Goal: Task Accomplishment & Management: Complete application form

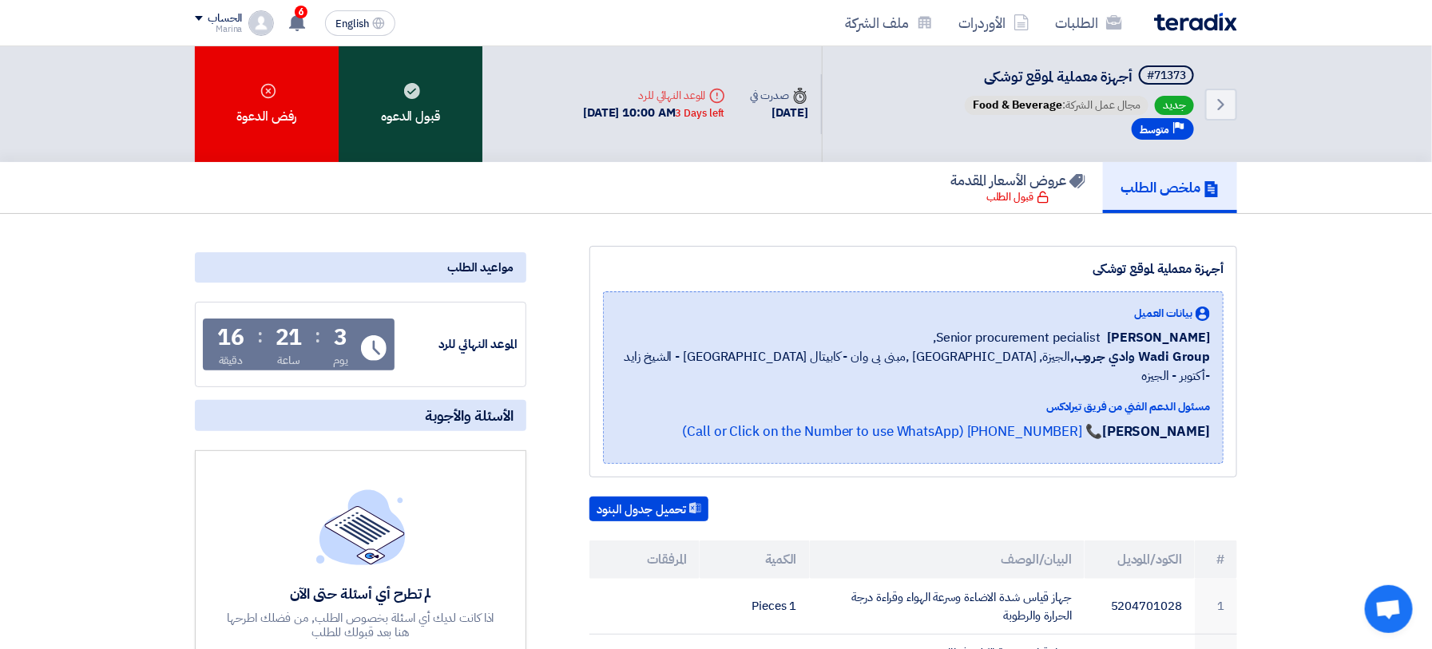
click at [399, 97] on div "قبول الدعوه" at bounding box center [411, 104] width 144 height 116
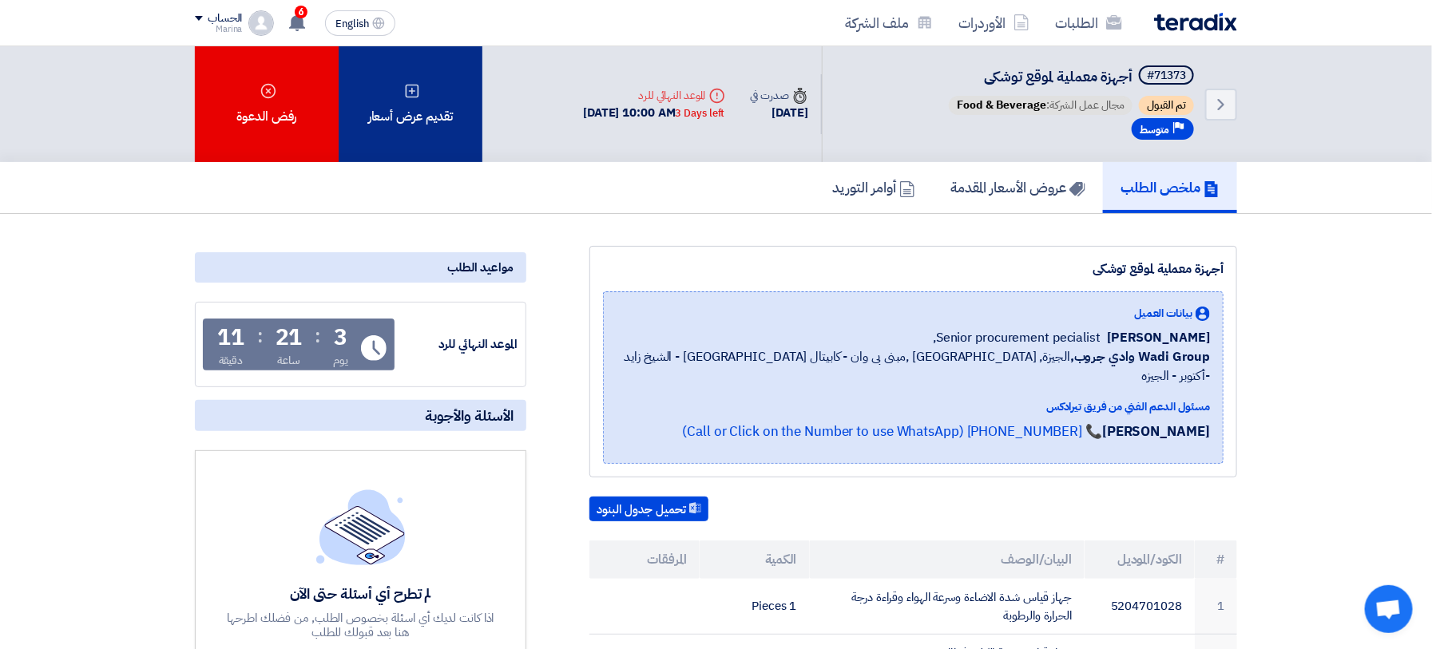
click at [409, 118] on div "تقديم عرض أسعار" at bounding box center [411, 104] width 144 height 116
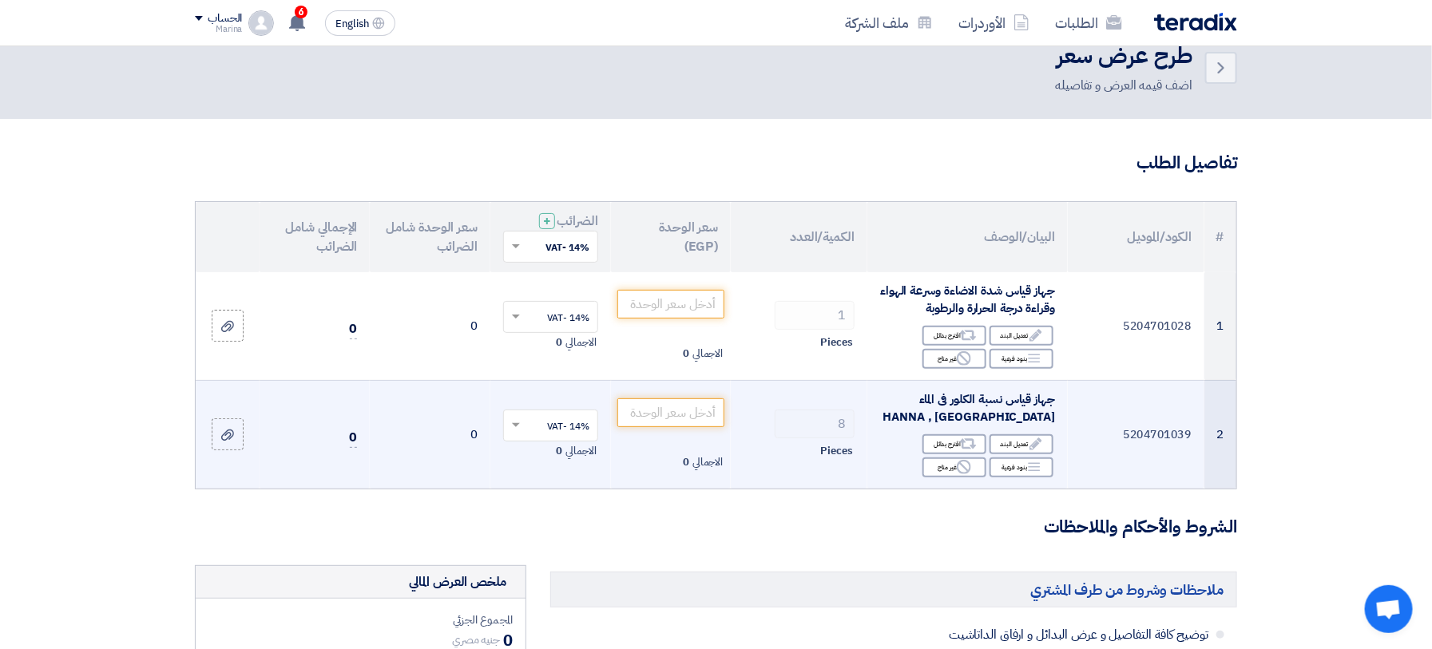
scroll to position [106, 0]
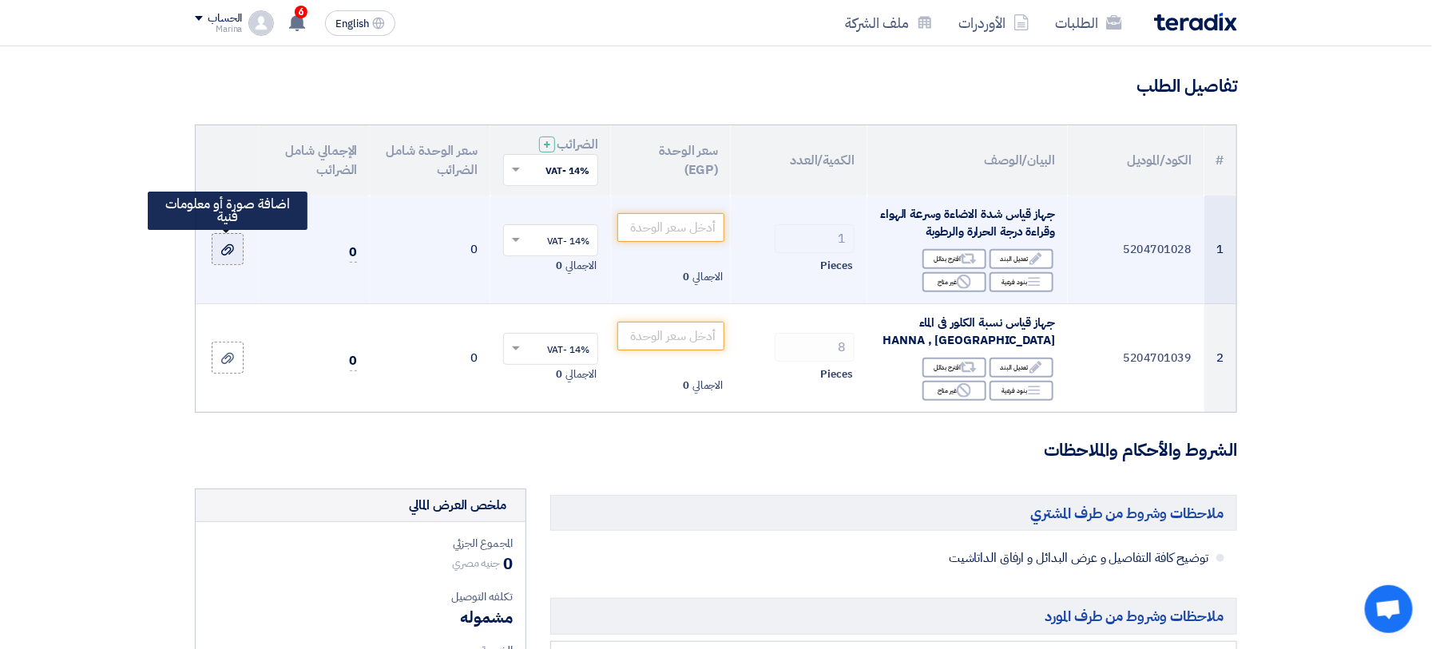
click at [236, 255] on label at bounding box center [228, 249] width 32 height 32
click at [0, 0] on input "file" at bounding box center [0, 0] width 0 height 0
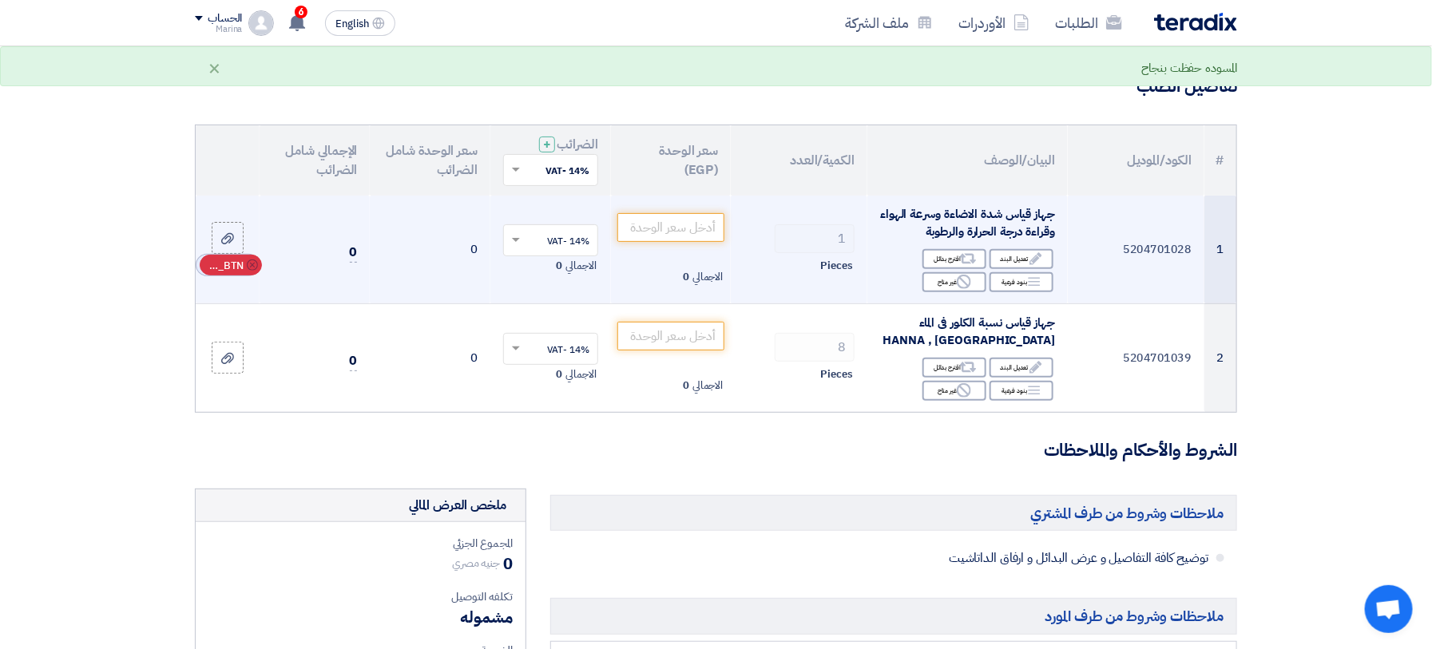
click at [224, 265] on span "RFQ_STEP1.ITEMS_DELETE_BTN" at bounding box center [224, 266] width 38 height 16
click at [227, 247] on icon at bounding box center [227, 250] width 13 height 13
click at [0, 0] on input "file" at bounding box center [0, 0] width 0 height 0
click at [663, 232] on input "number" at bounding box center [671, 227] width 108 height 29
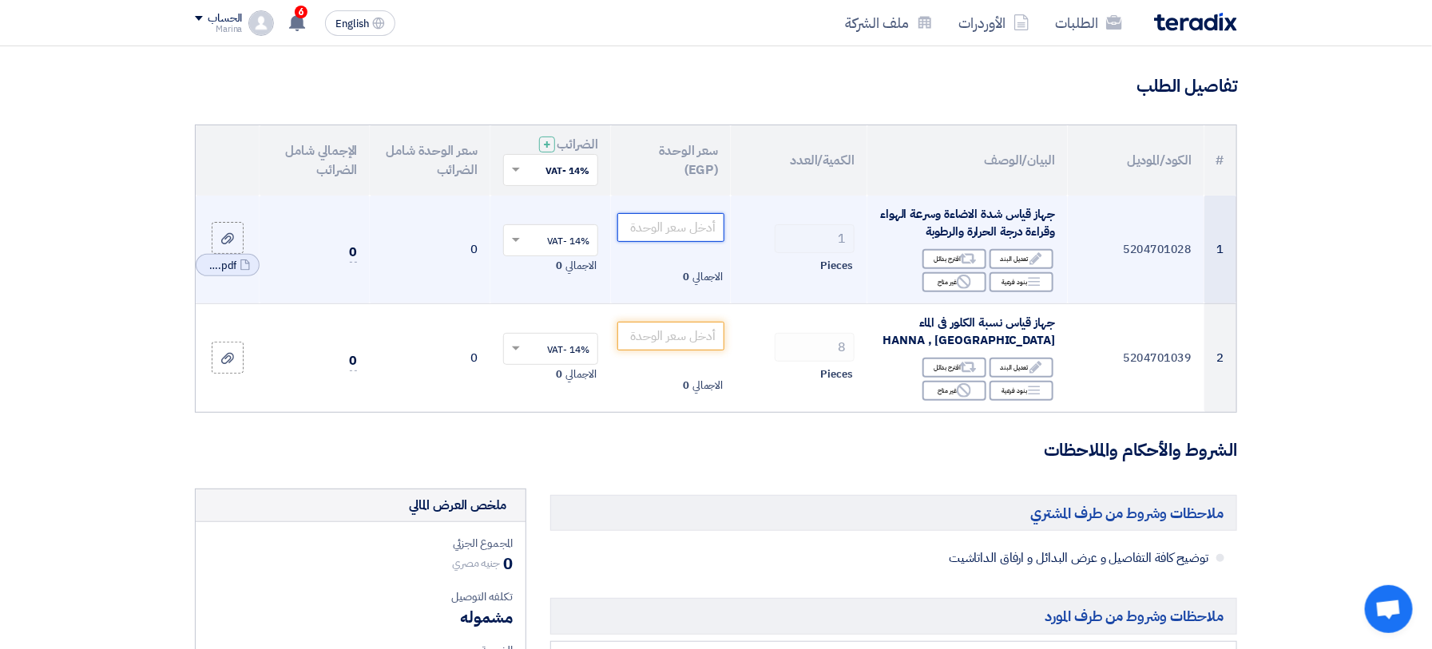
paste input "32980"
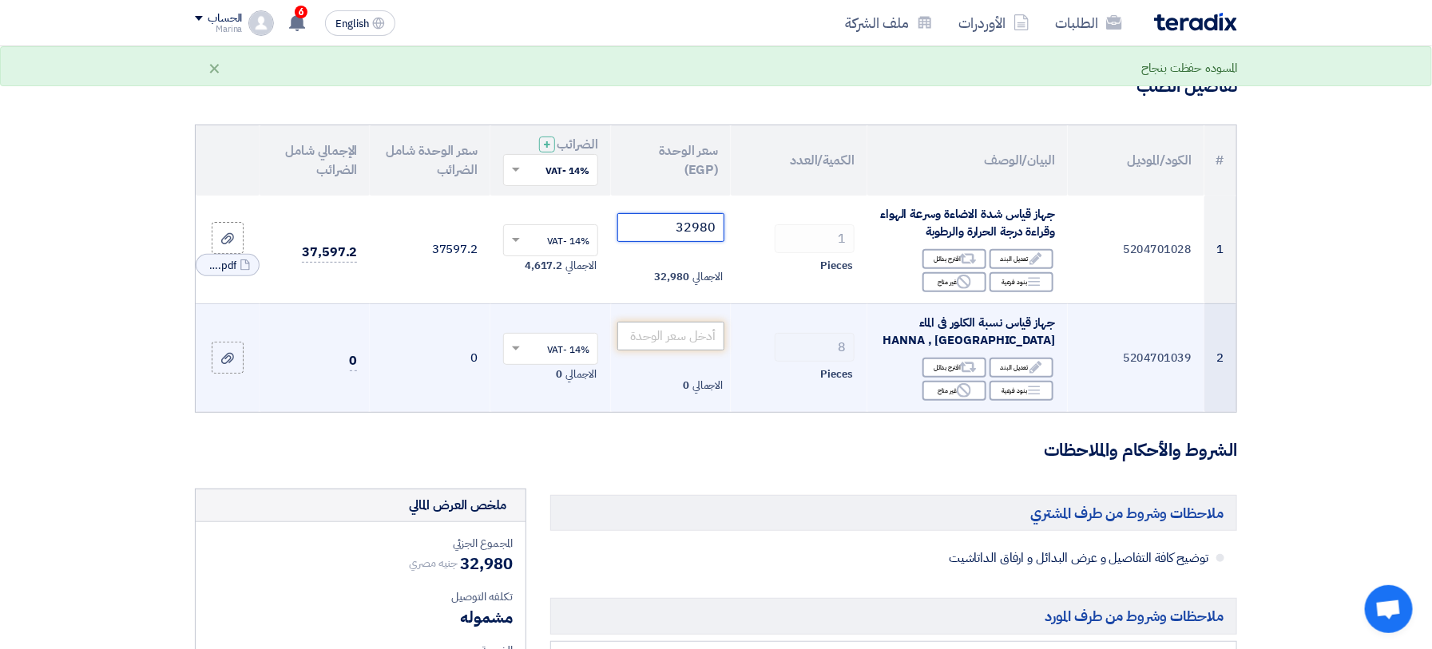
type input "32980"
click at [670, 336] on input "number" at bounding box center [671, 336] width 108 height 29
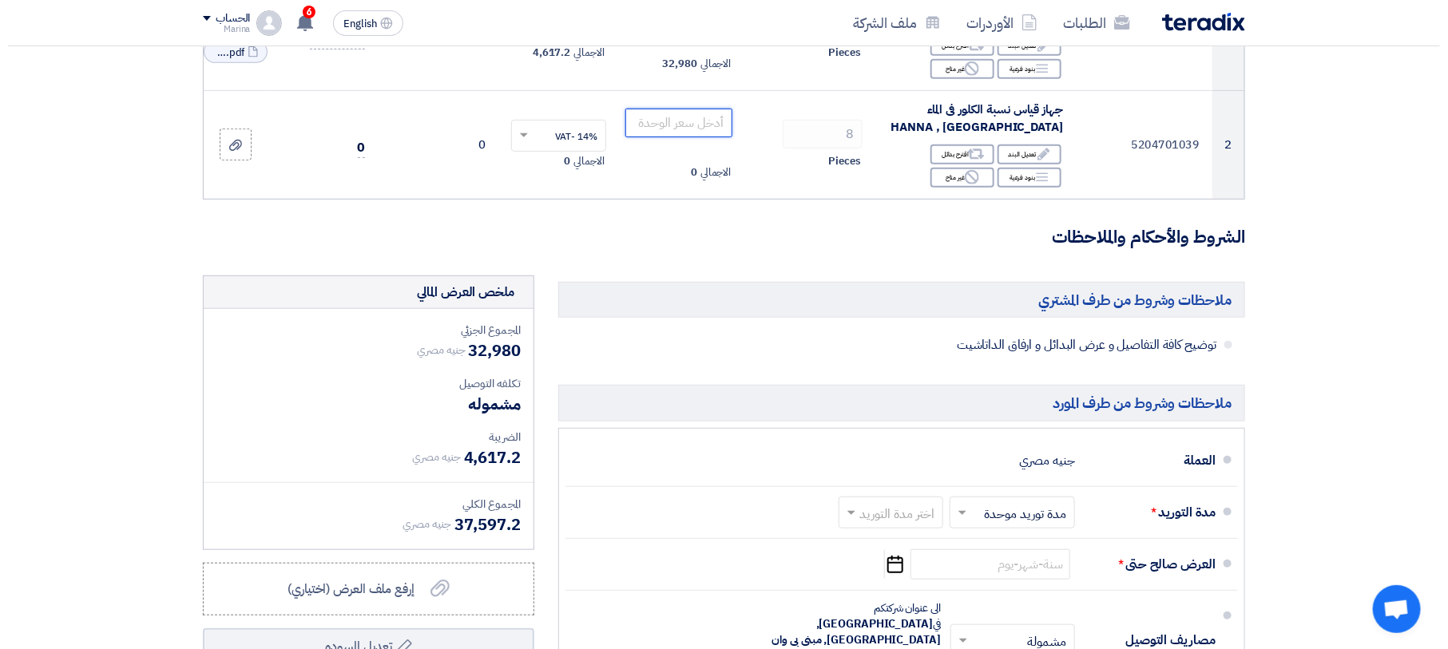
scroll to position [213, 0]
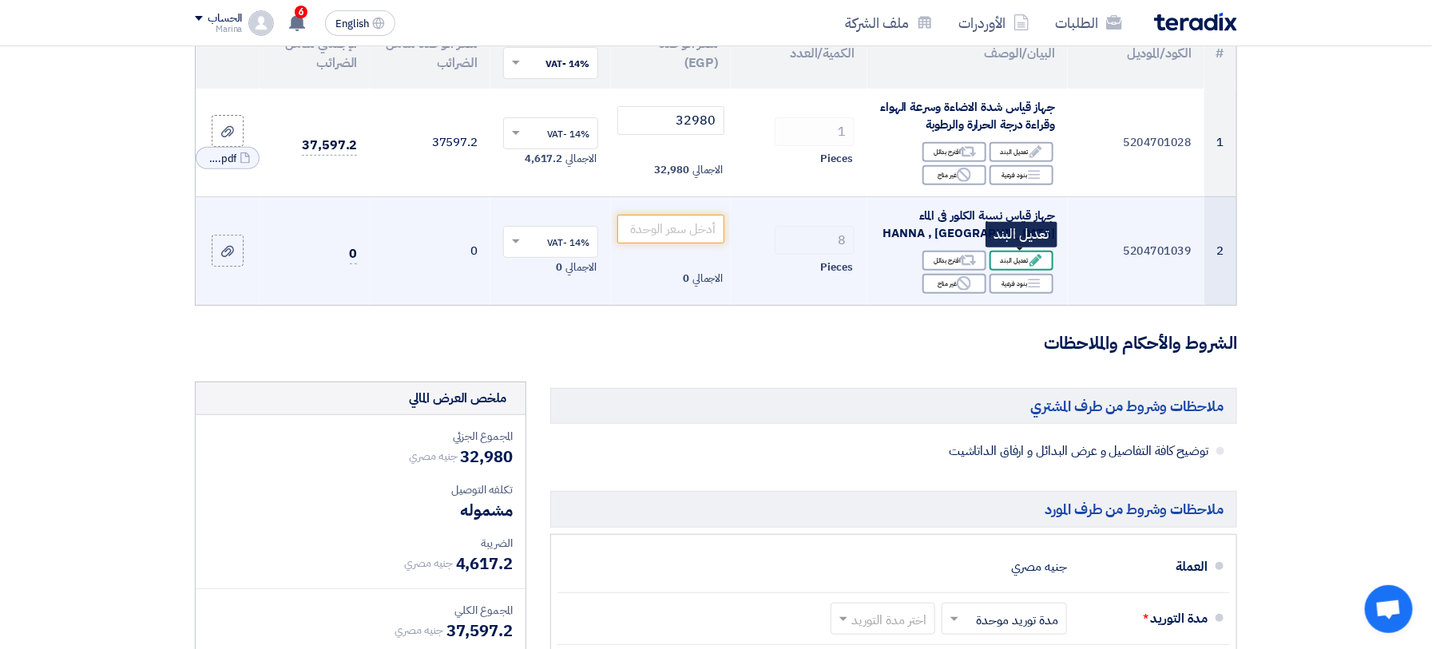
click at [1024, 256] on div "Edit تعديل البند" at bounding box center [1021, 261] width 64 height 20
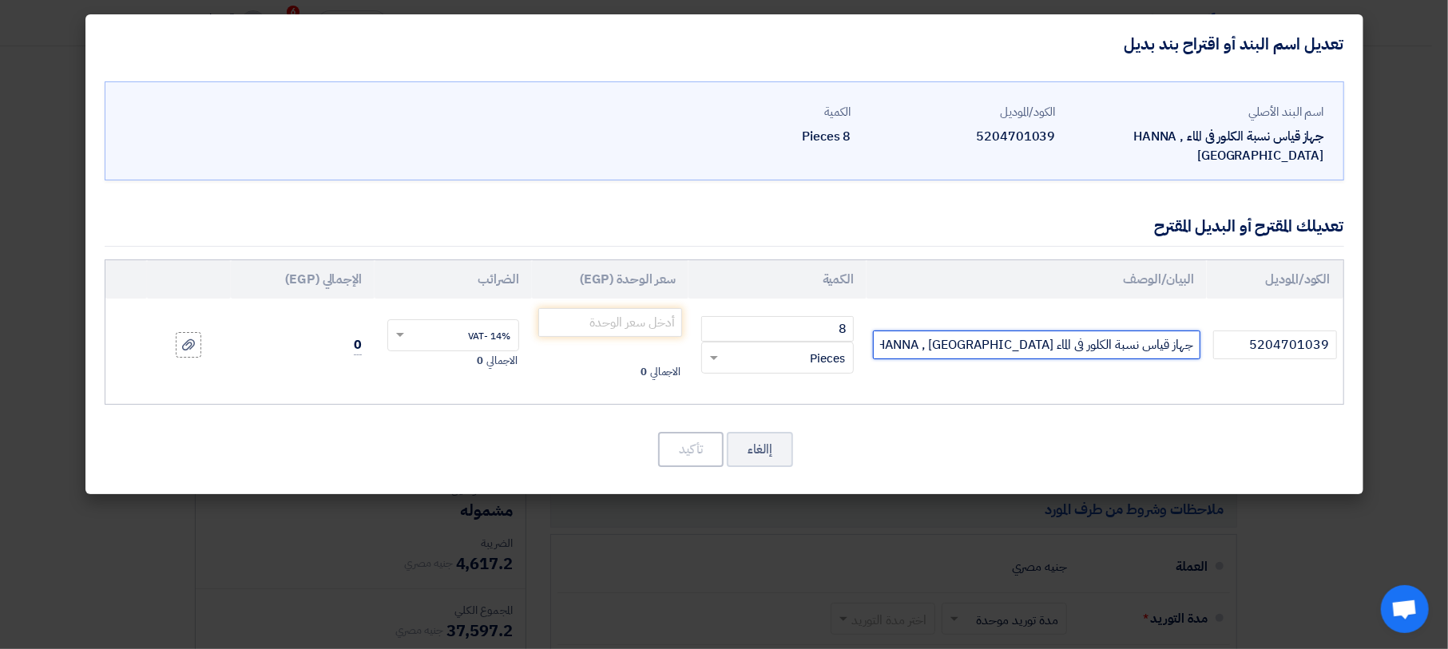
click at [918, 331] on input "جهاز قياس نسبة الكلور فى الماء HANNA , [GEOGRAPHIC_DATA]" at bounding box center [1036, 345] width 327 height 29
paste input "HI701"
type input "جهاز قياس نسبة الكلور فى الماء HANNA , [GEOGRAPHIC_DATA] موديل HI701"
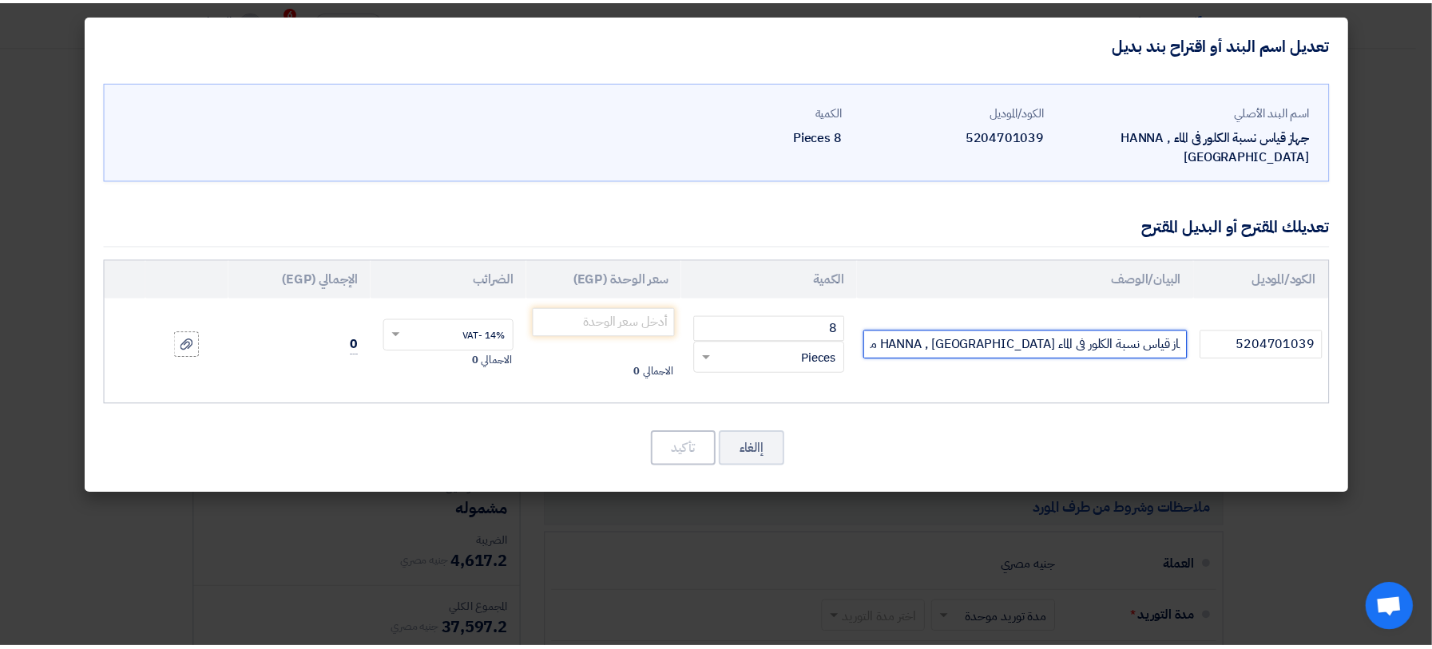
scroll to position [0, 0]
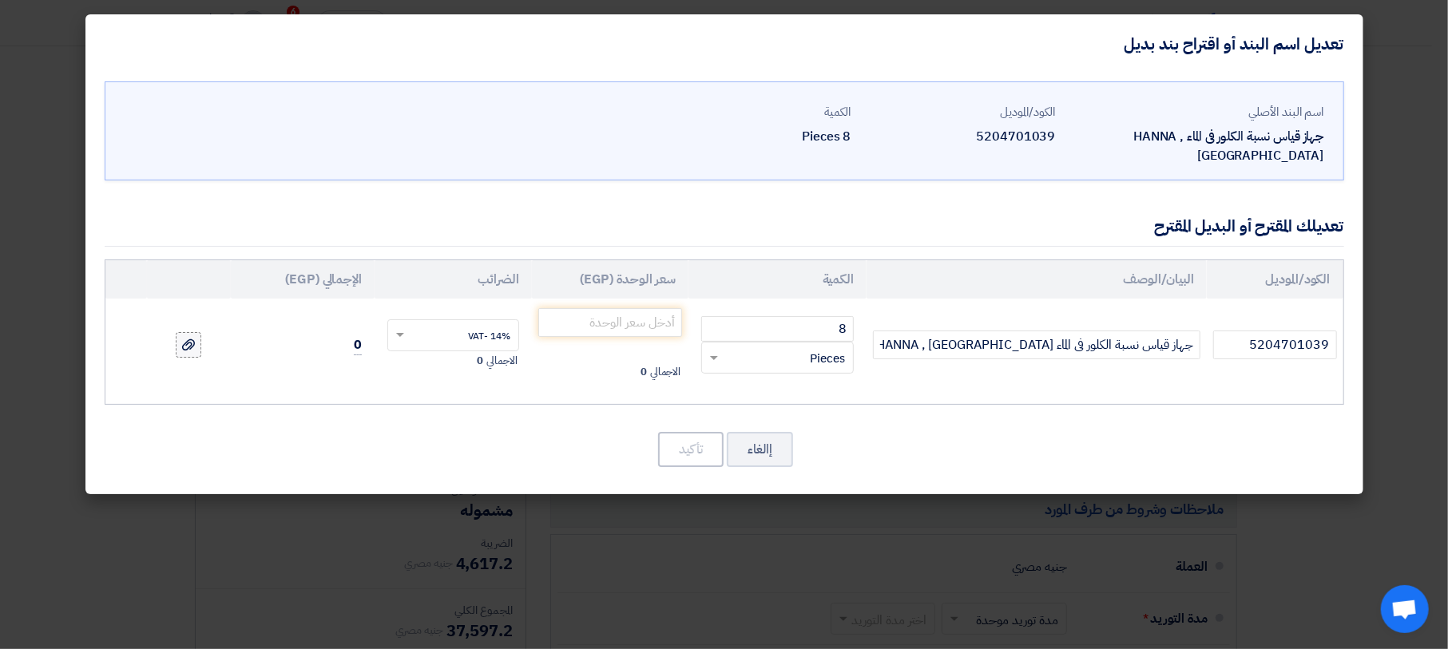
click at [180, 336] on div at bounding box center [188, 345] width 16 height 18
click at [0, 0] on input "file" at bounding box center [0, 0] width 0 height 0
click at [617, 308] on input "number" at bounding box center [610, 322] width 145 height 29
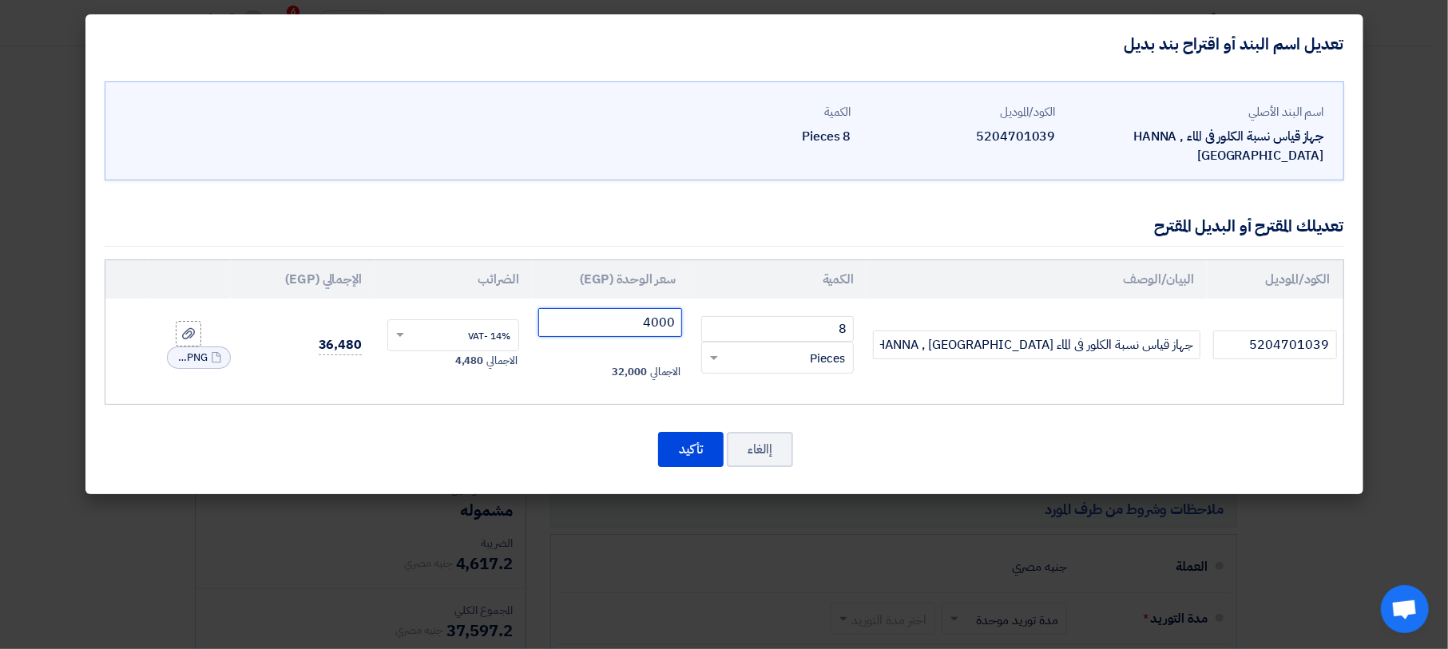
drag, startPoint x: 660, startPoint y: 300, endPoint x: 662, endPoint y: 343, distance: 42.3
click at [660, 308] on input "4000" at bounding box center [610, 322] width 145 height 29
click at [653, 308] on input "4100" at bounding box center [610, 322] width 145 height 29
click at [659, 308] on input "4100" at bounding box center [610, 322] width 145 height 29
type input "4000"
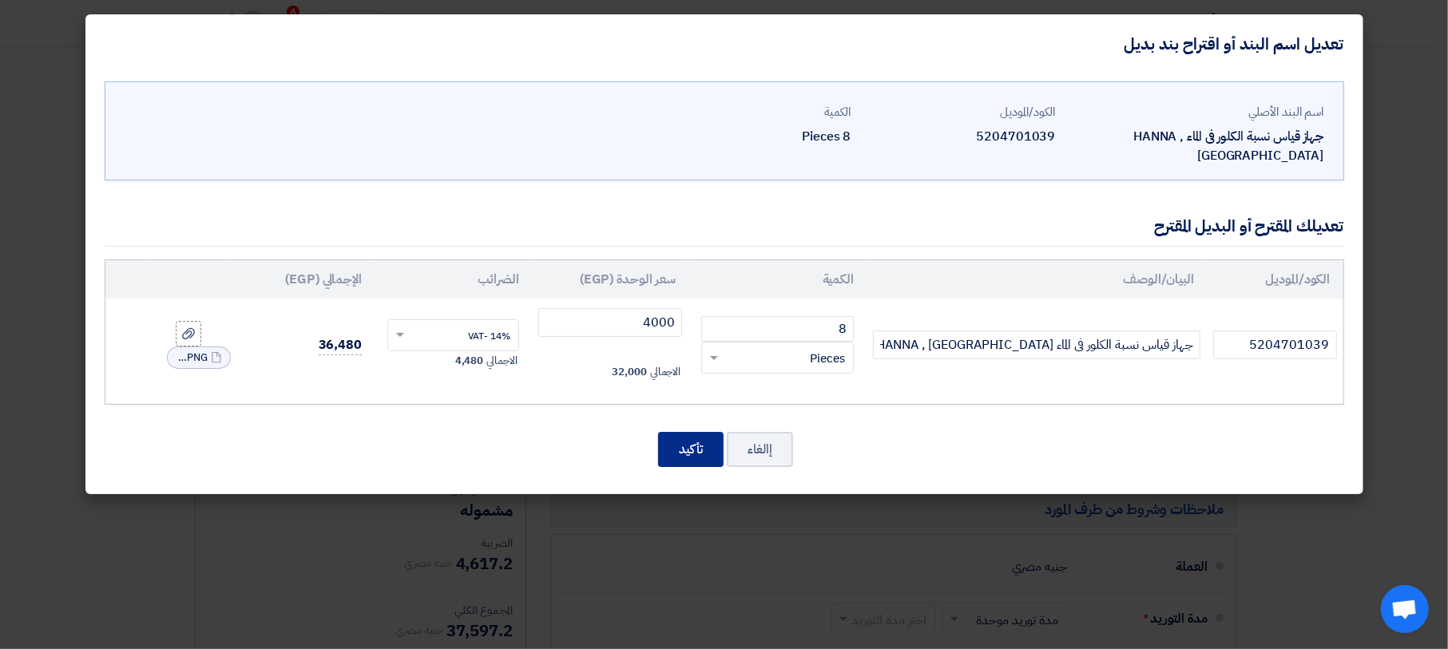
click at [679, 432] on button "تأكيد" at bounding box center [690, 449] width 65 height 35
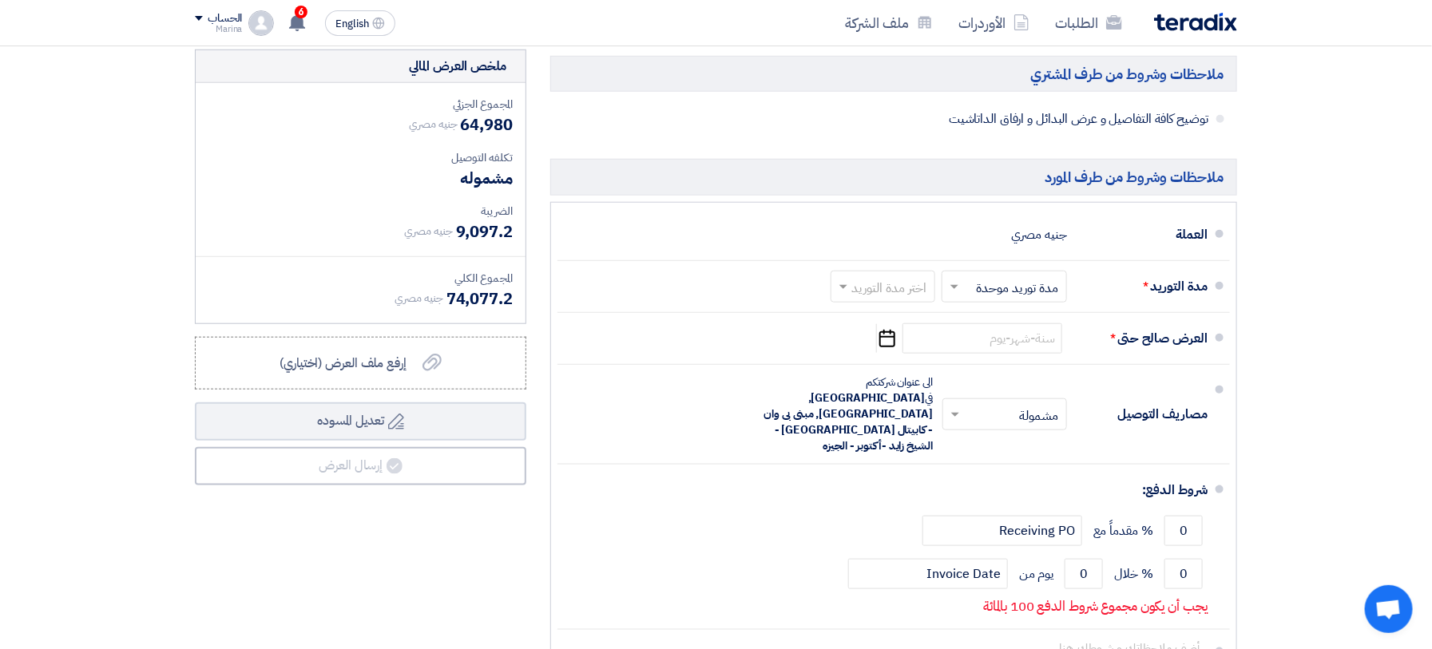
scroll to position [639, 0]
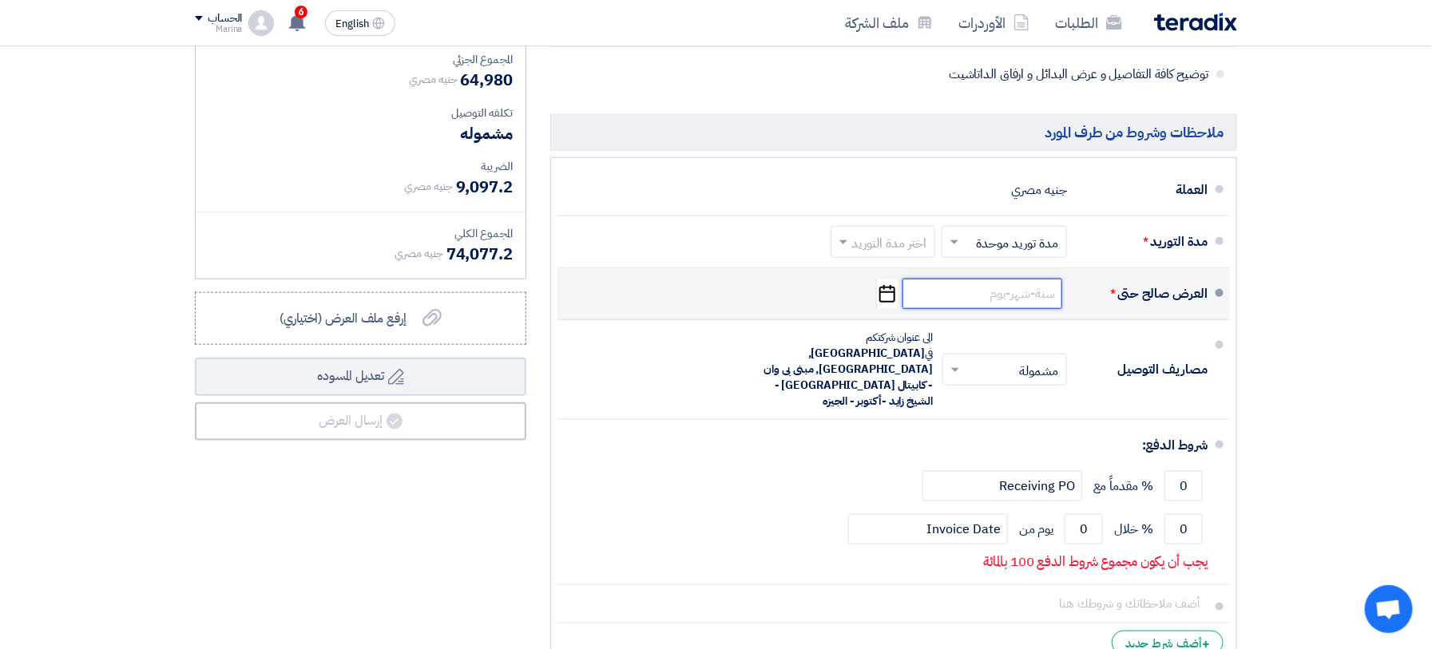
click at [1035, 299] on input at bounding box center [982, 294] width 160 height 30
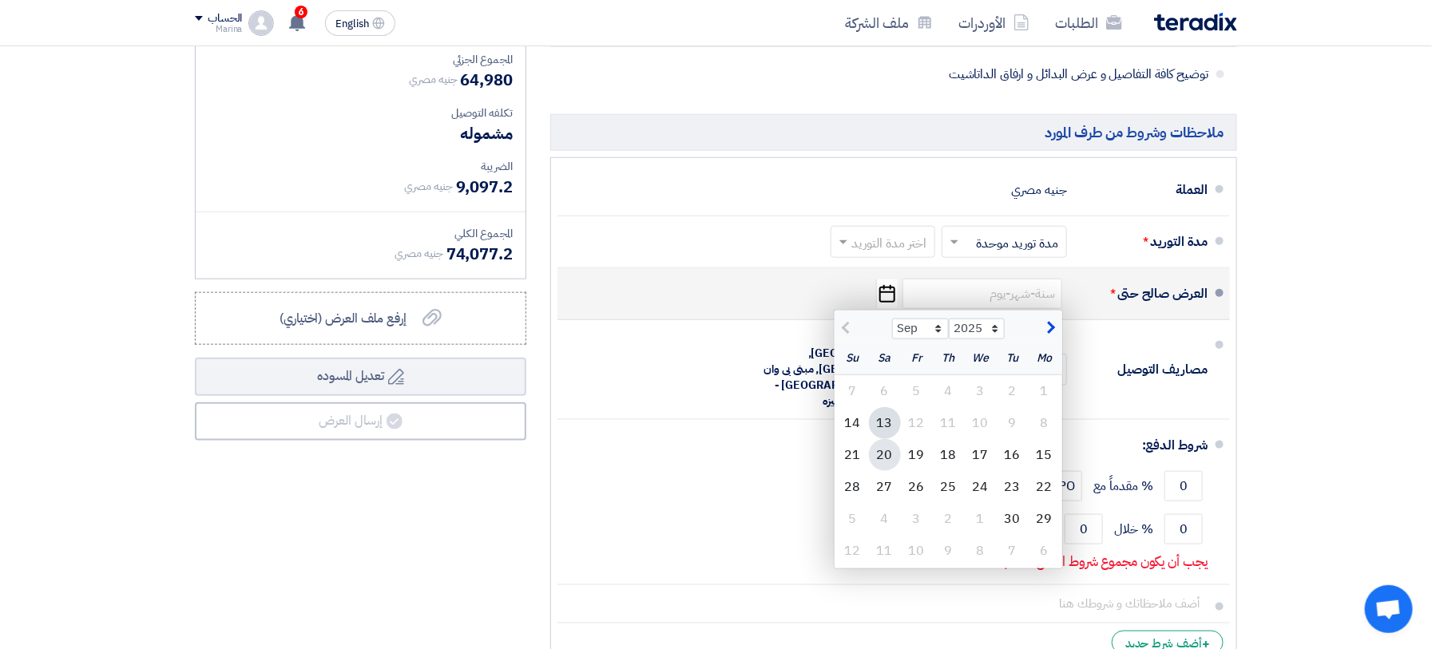
click at [878, 454] on div "20" at bounding box center [885, 455] width 32 height 32
type input "[DATE]"
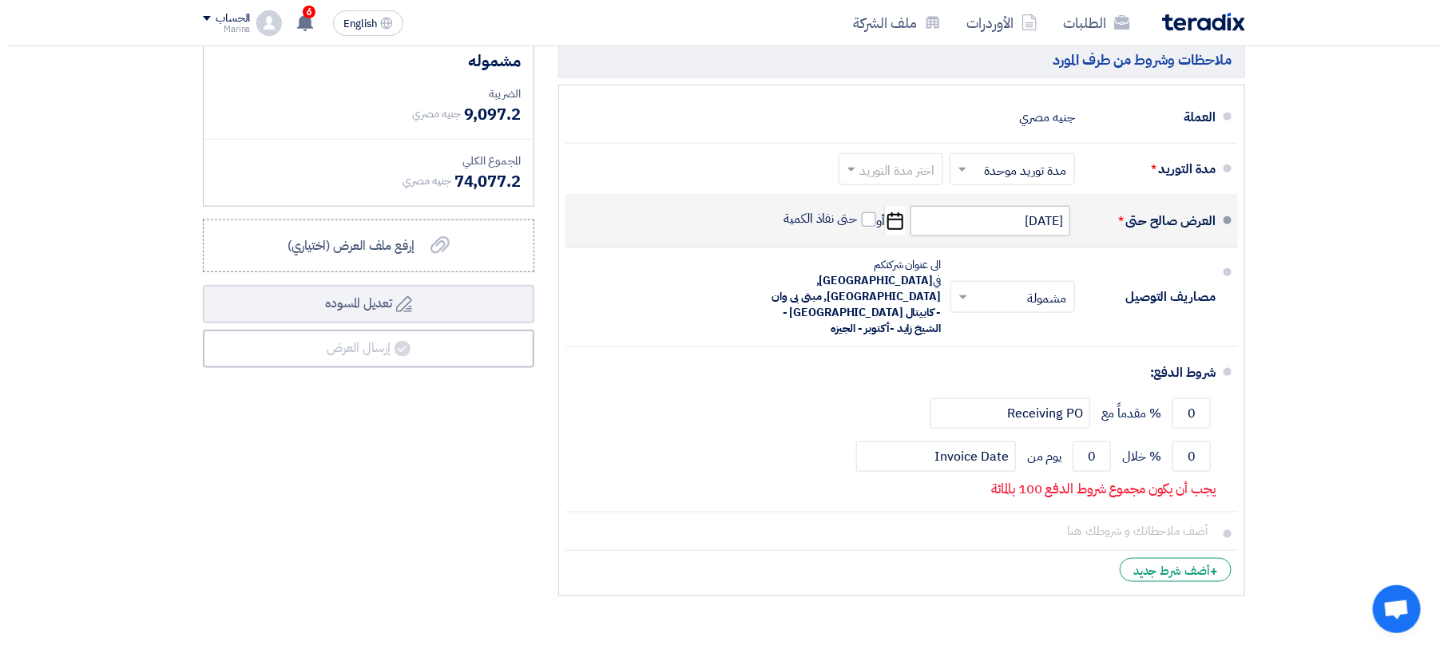
scroll to position [745, 0]
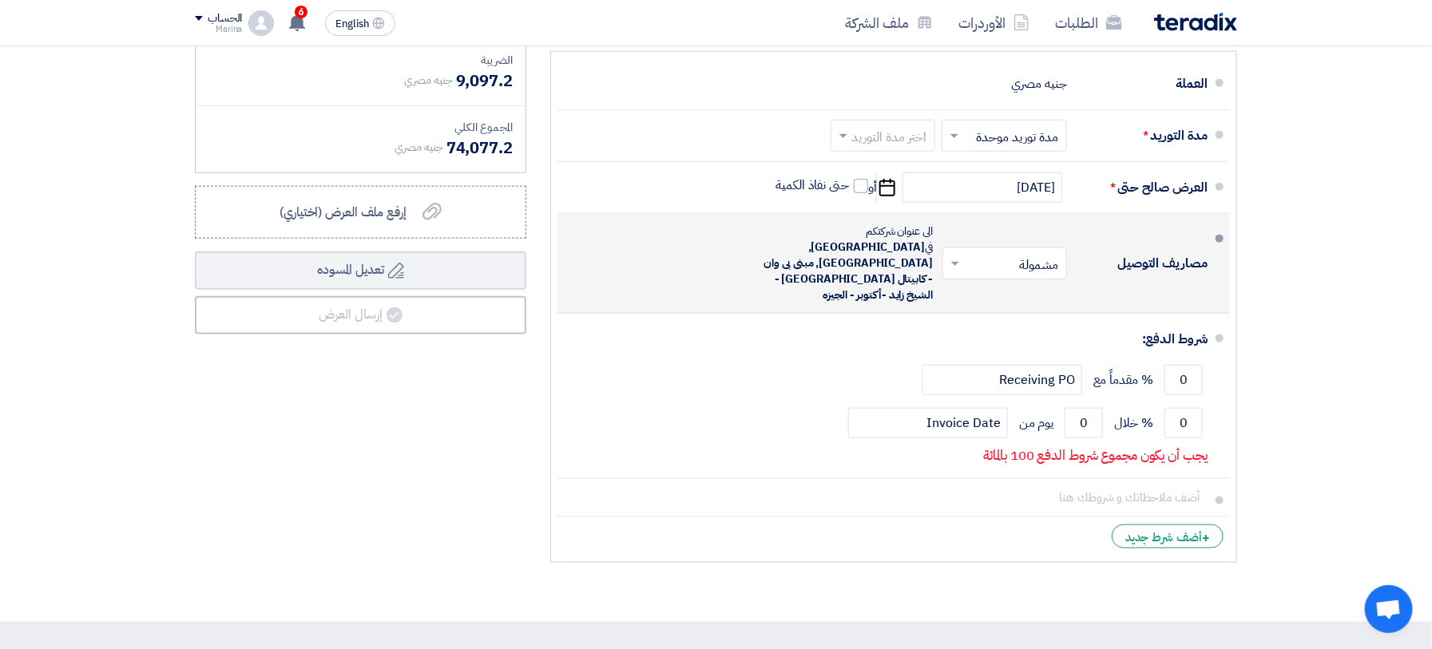
click at [1013, 256] on input "text" at bounding box center [1001, 264] width 117 height 23
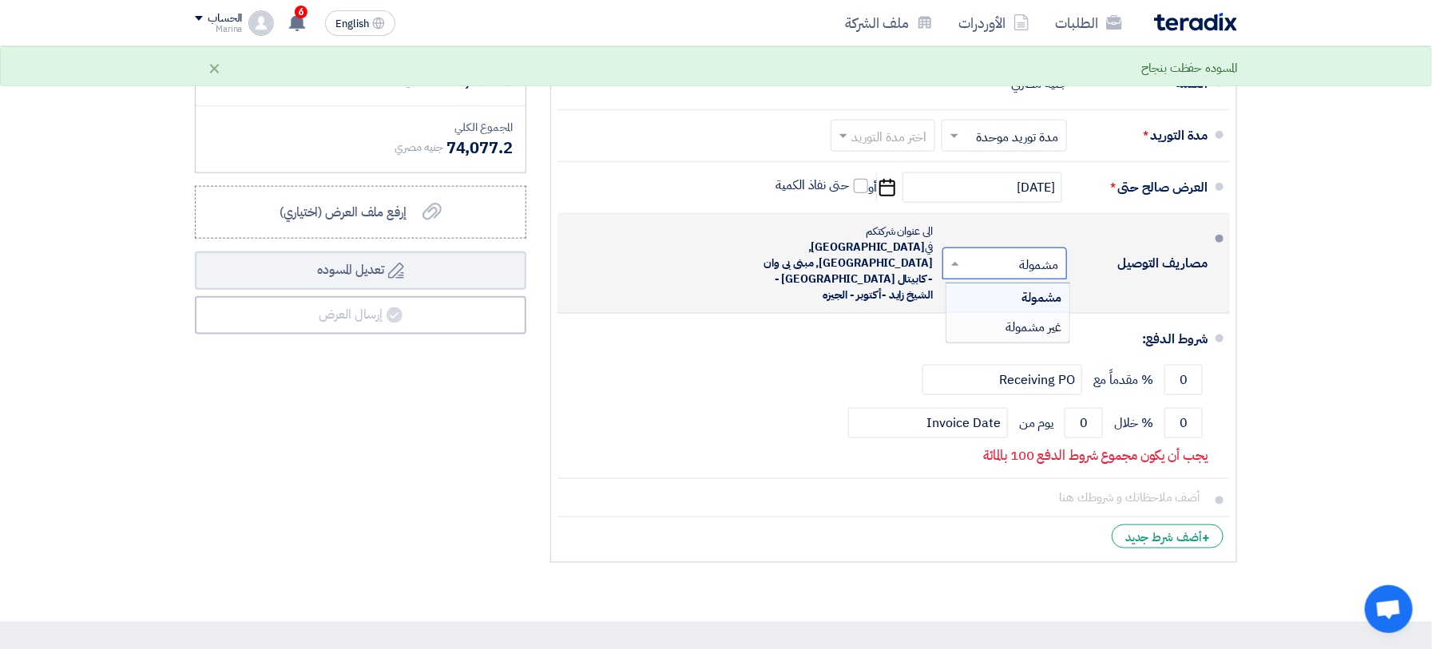
click at [986, 313] on div "غير مشمولة" at bounding box center [1007, 327] width 123 height 29
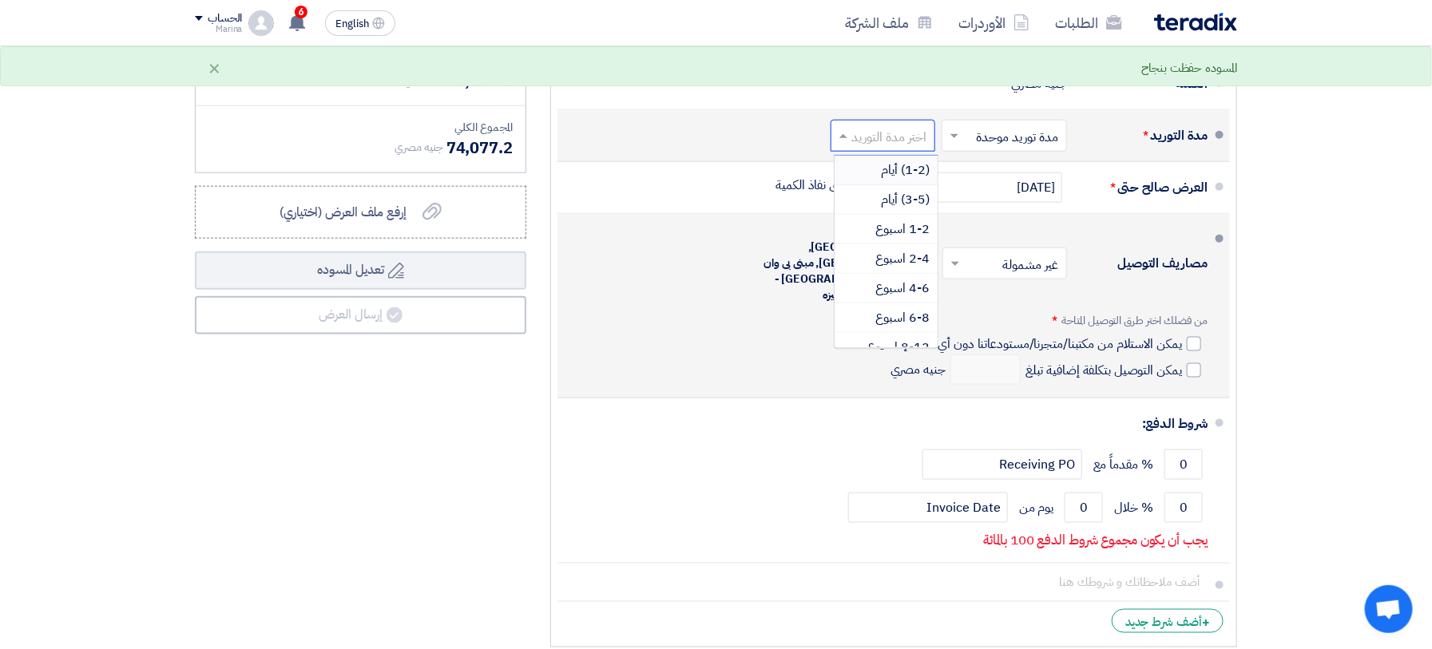
click at [893, 135] on input "text" at bounding box center [879, 136] width 97 height 23
click at [870, 208] on div "(3-5) أيام" at bounding box center [885, 200] width 103 height 30
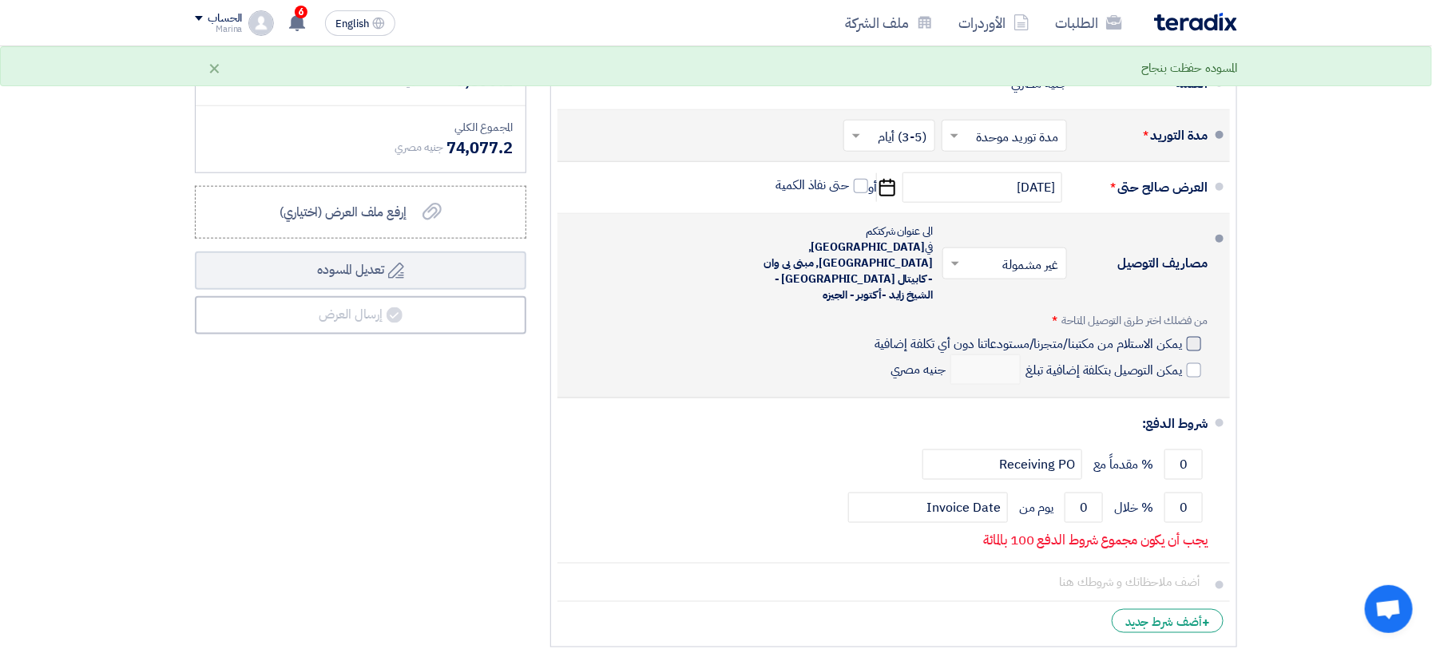
click at [1191, 337] on div at bounding box center [1194, 344] width 14 height 14
click at [1182, 335] on input "يمكن الاستلام من مكتبنا/متجرنا/مستودعاتنا دون أي تكلفة إضافية" at bounding box center [1026, 350] width 311 height 30
checkbox input "true"
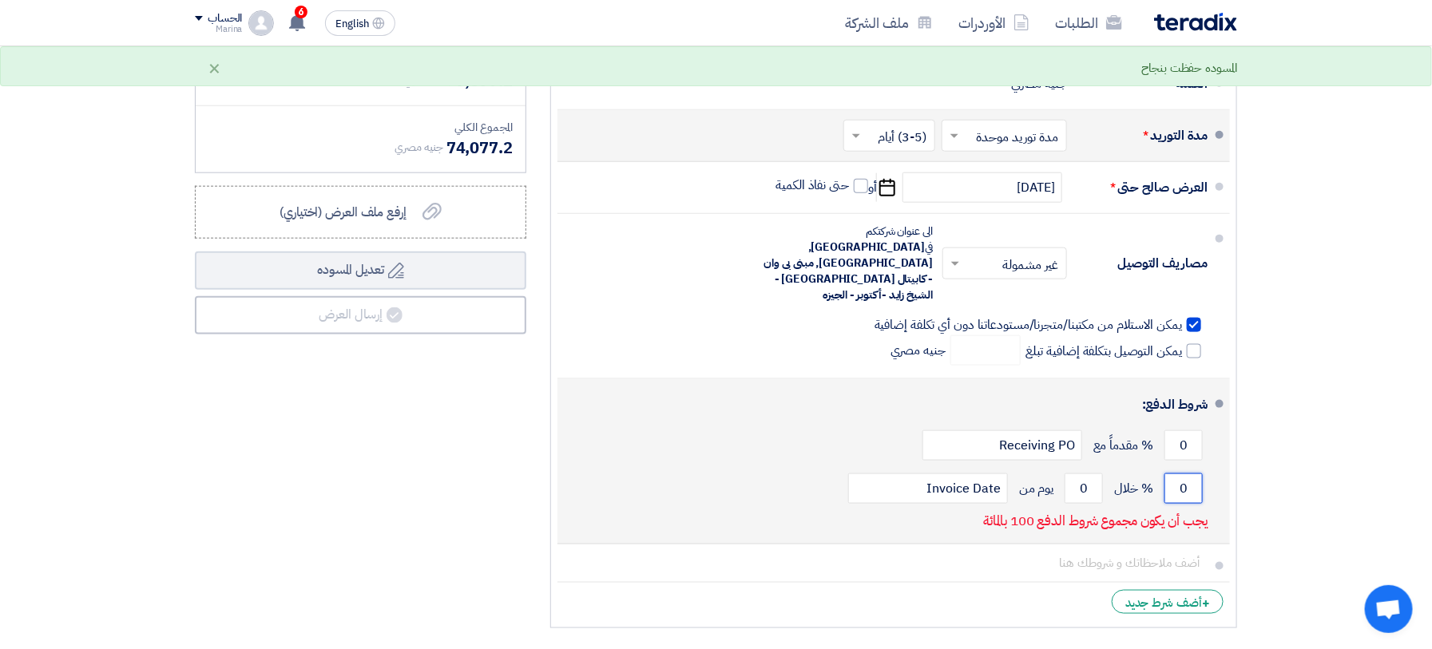
drag, startPoint x: 1181, startPoint y: 458, endPoint x: 1194, endPoint y: 458, distance: 12.8
click at [1194, 473] on input "0" at bounding box center [1183, 488] width 38 height 30
type input "100"
drag, startPoint x: 1089, startPoint y: 458, endPoint x: 1078, endPoint y: 456, distance: 11.3
click at [1078, 473] on input "0" at bounding box center [1083, 488] width 38 height 30
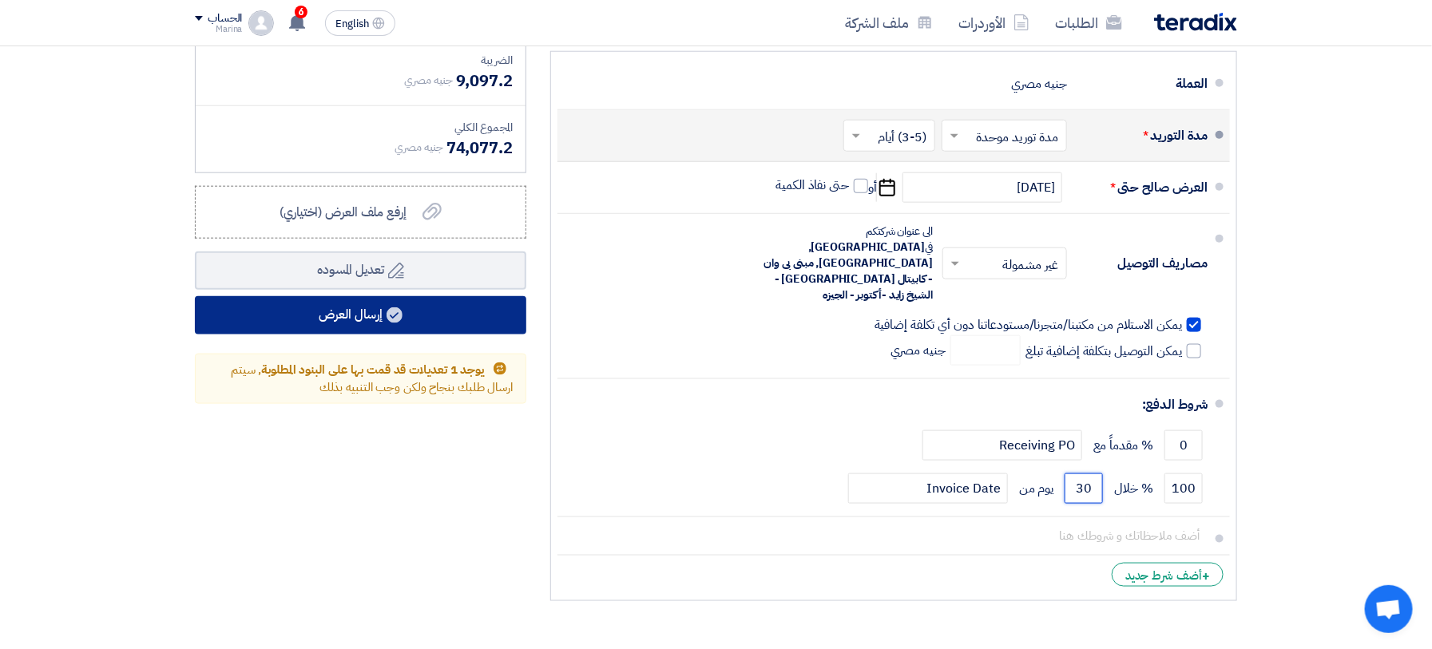
type input "30"
click at [363, 315] on button "إرسال العرض" at bounding box center [360, 315] width 331 height 38
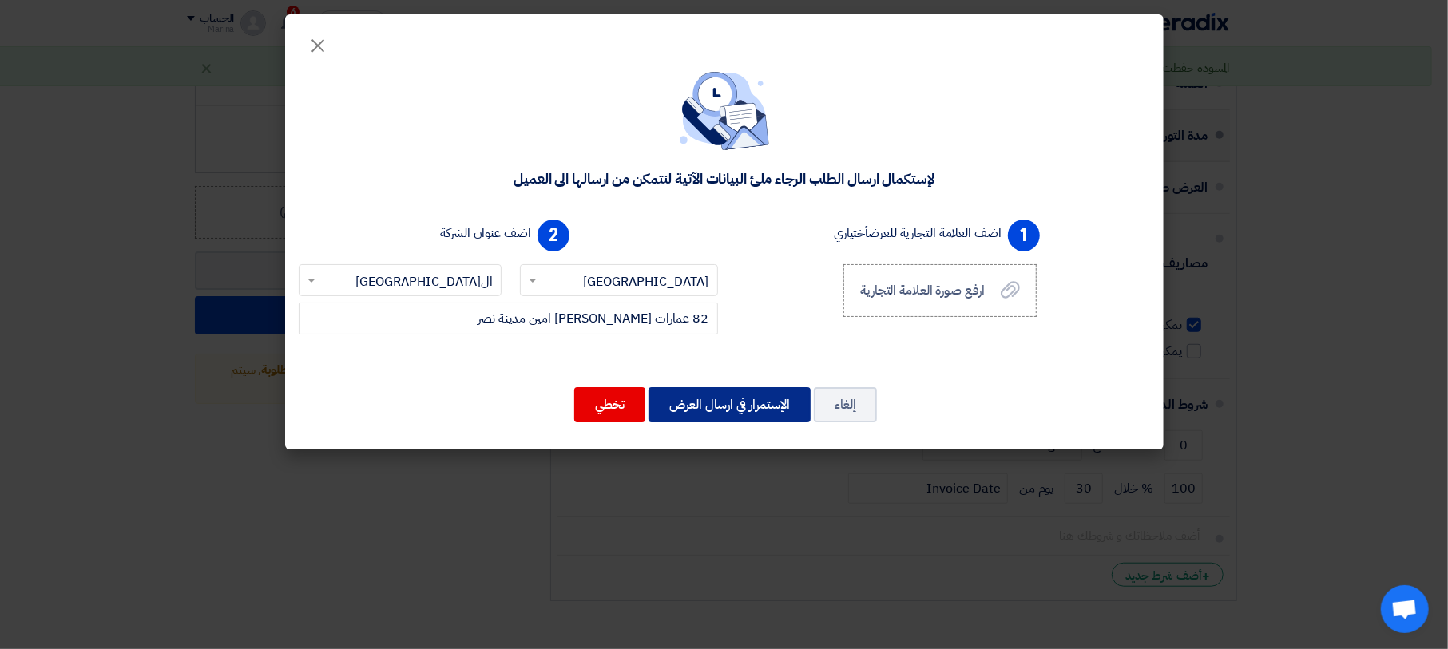
click at [755, 394] on button "الإستمرار في ارسال العرض" at bounding box center [729, 404] width 162 height 35
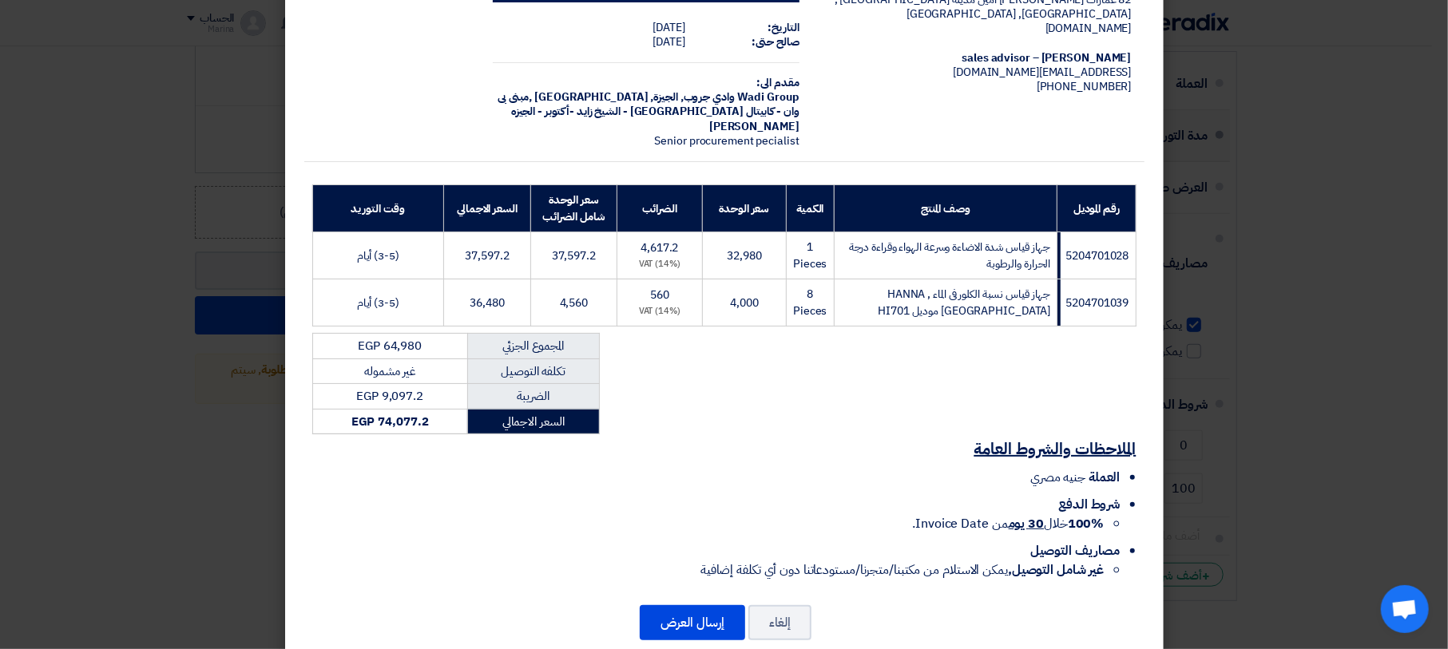
scroll to position [102, 0]
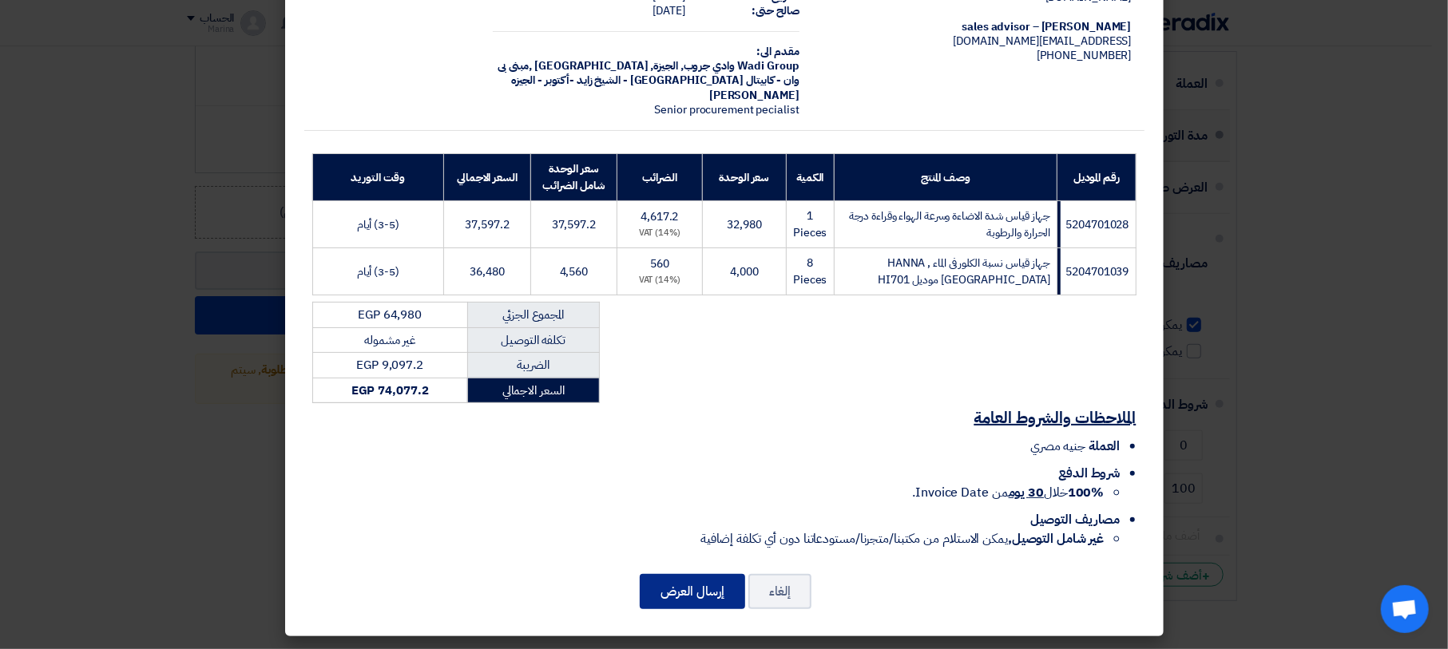
click at [711, 581] on button "إرسال العرض" at bounding box center [692, 591] width 105 height 35
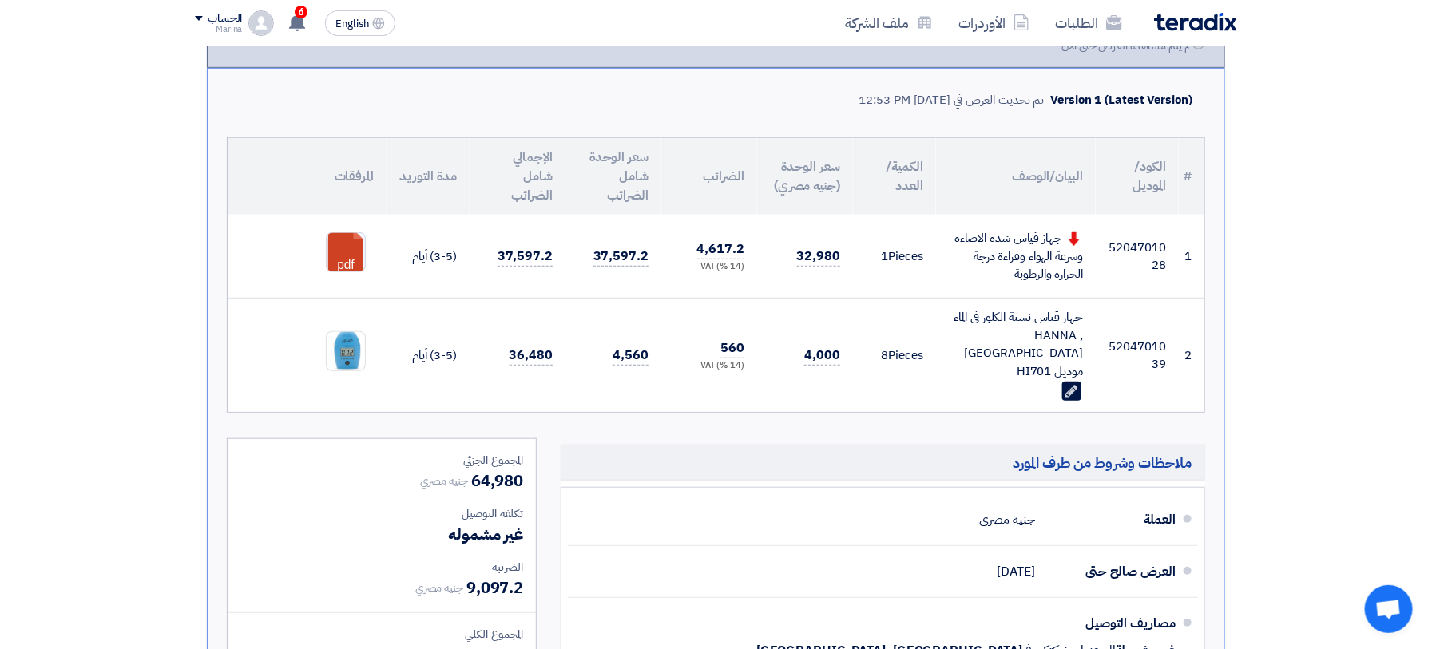
scroll to position [287, 0]
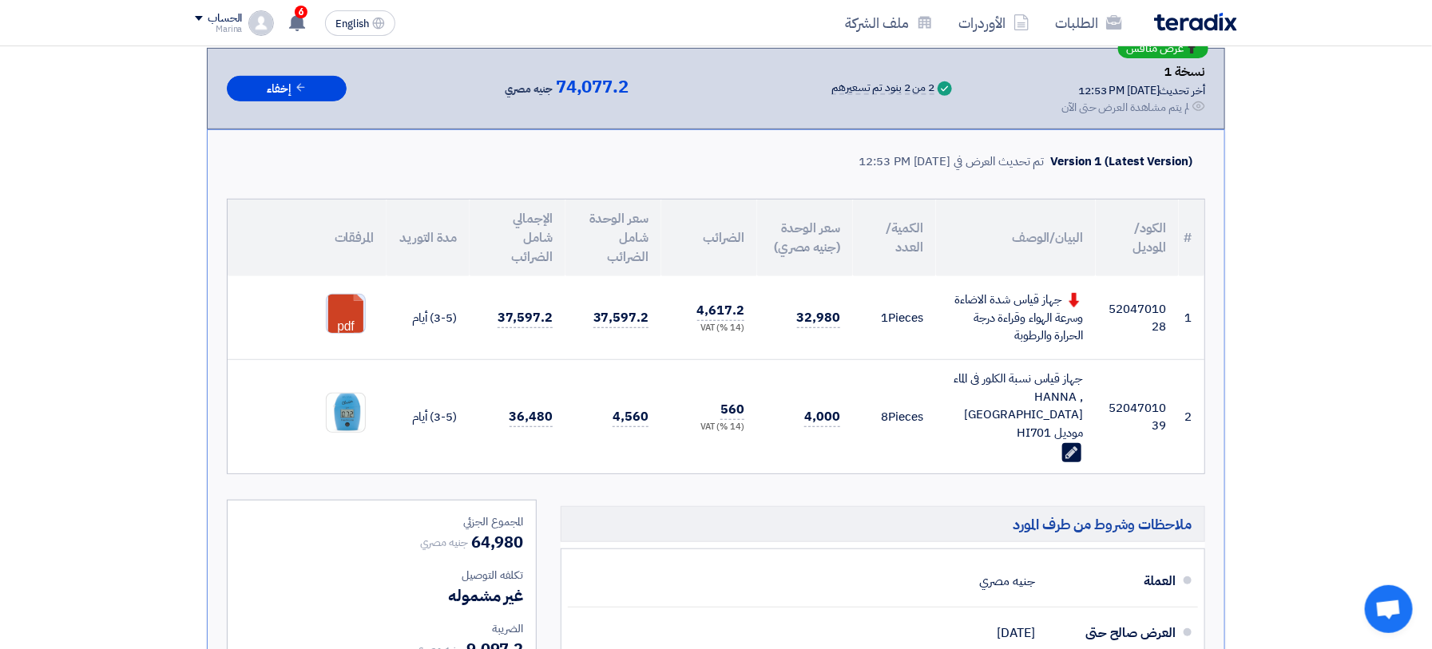
click at [345, 313] on link at bounding box center [391, 343] width 128 height 96
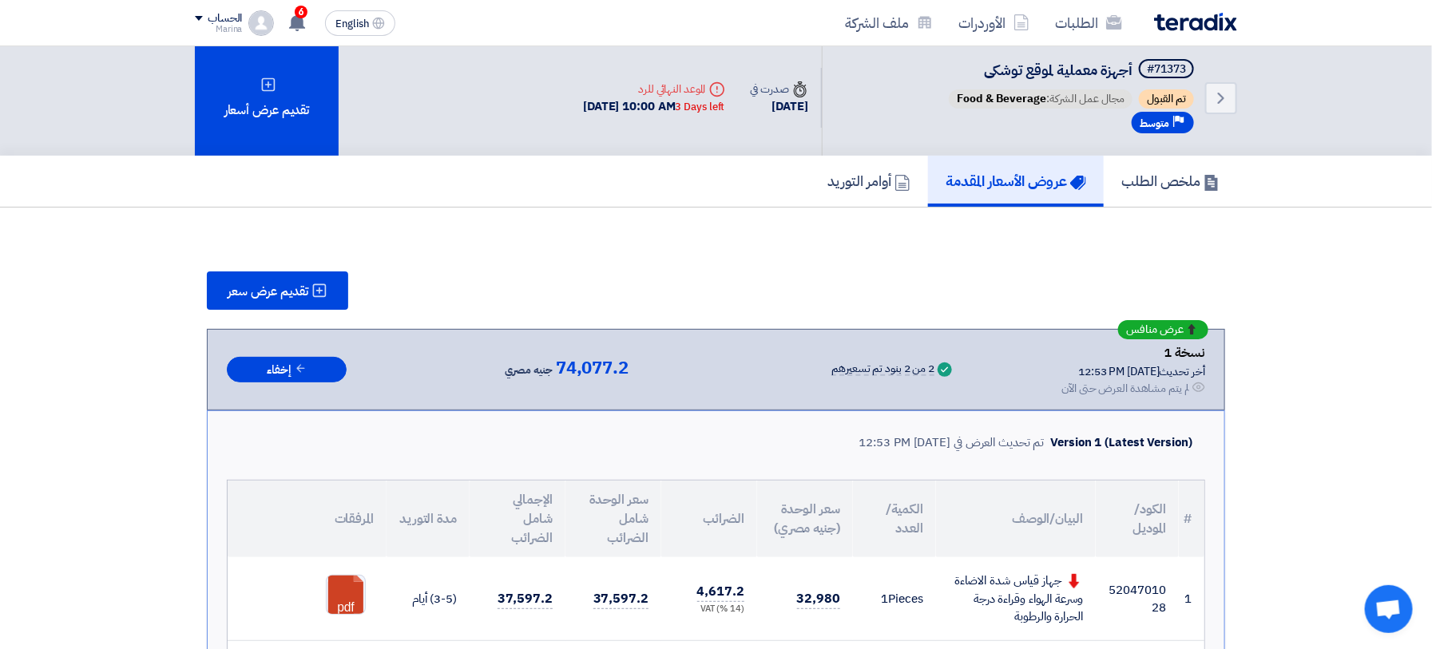
scroll to position [0, 0]
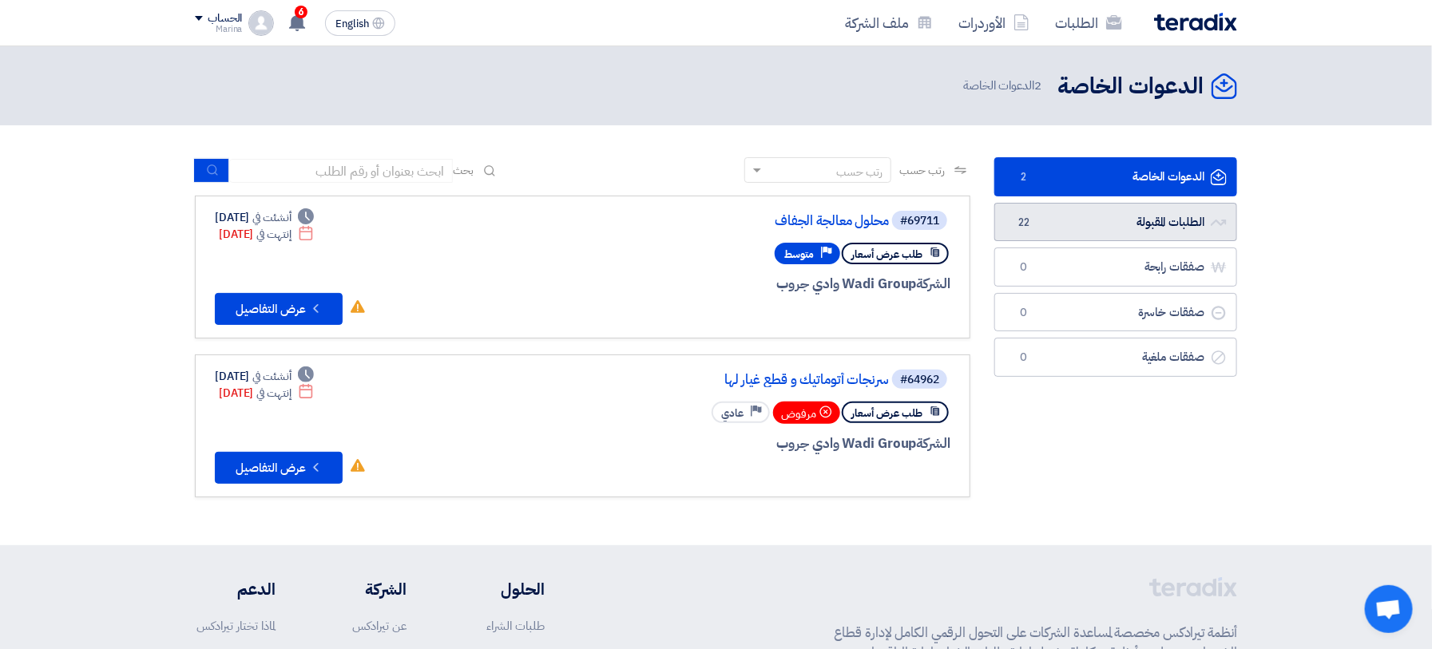
click at [1102, 221] on link "الطلبات المقبولة الطلبات المقبولة 22" at bounding box center [1115, 222] width 243 height 39
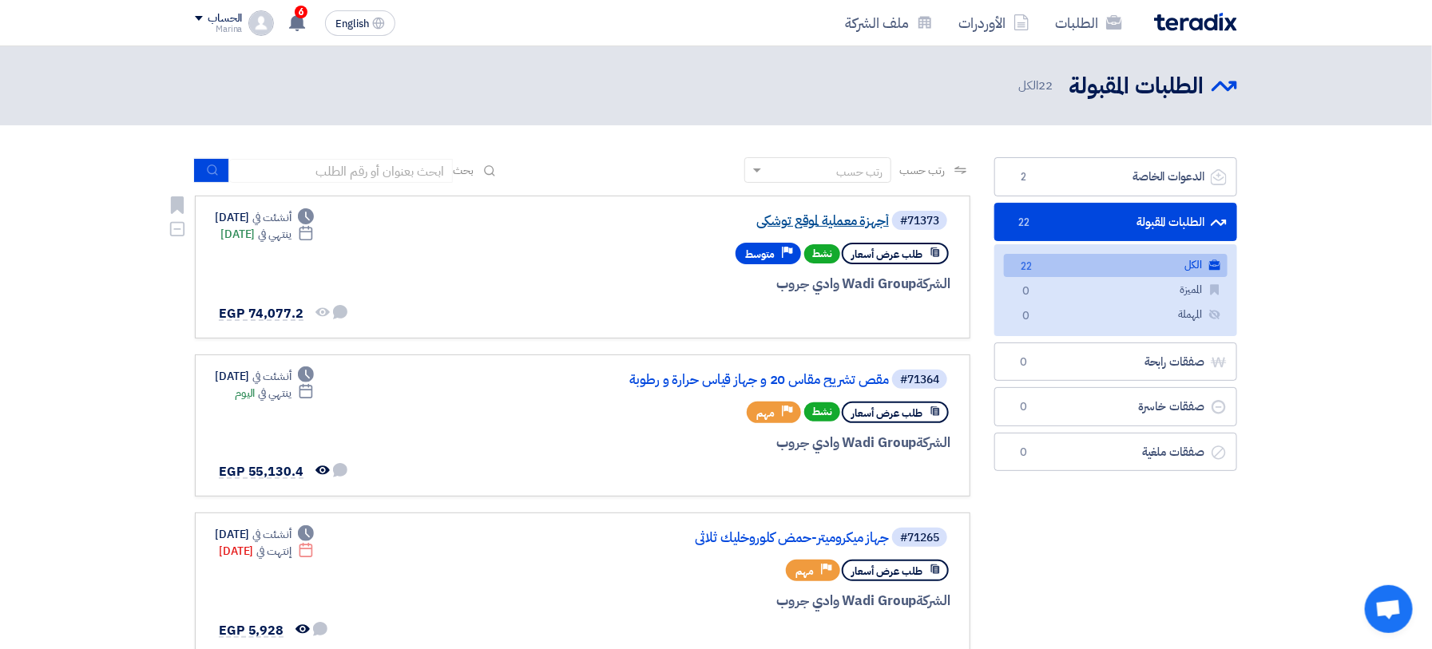
click at [796, 224] on link "أجهزة معملية لموقع توشكى" at bounding box center [728, 221] width 319 height 14
